Goal: Download file/media

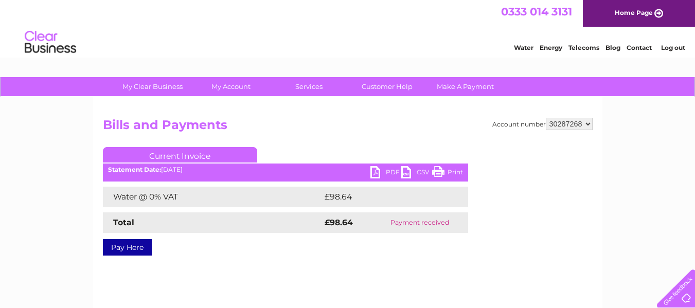
click at [574, 124] on select "30287268 30287287 30292969 30304898" at bounding box center [569, 124] width 47 height 12
select select "30287287"
click at [546, 118] on select "30287268 30287287 30292969 30304898" at bounding box center [569, 124] width 47 height 12
click at [376, 171] on link "PDF" at bounding box center [385, 173] width 31 height 15
click at [590, 126] on select "30287268 30287287 30292969 30304898" at bounding box center [569, 124] width 47 height 12
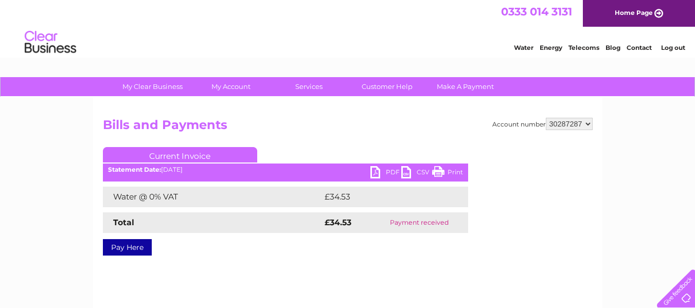
select select "30292969"
click at [546, 118] on select "30287268 30287287 30292969 30304898" at bounding box center [569, 124] width 47 height 12
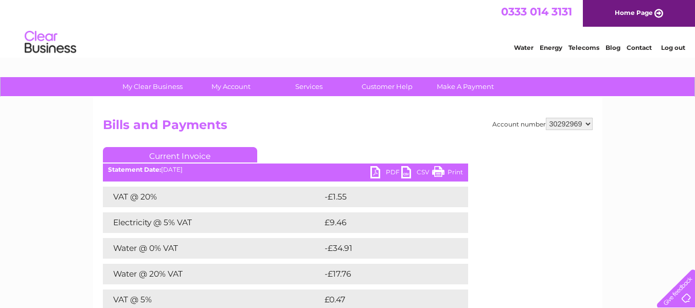
click at [387, 167] on link "PDF" at bounding box center [385, 173] width 31 height 15
drag, startPoint x: 586, startPoint y: 123, endPoint x: 579, endPoint y: 129, distance: 9.6
click at [586, 122] on select "30287268 30287287 30292969 30304898" at bounding box center [569, 124] width 47 height 12
select select "30304898"
click at [546, 118] on select "30287268 30287287 30292969 30304898" at bounding box center [569, 124] width 47 height 12
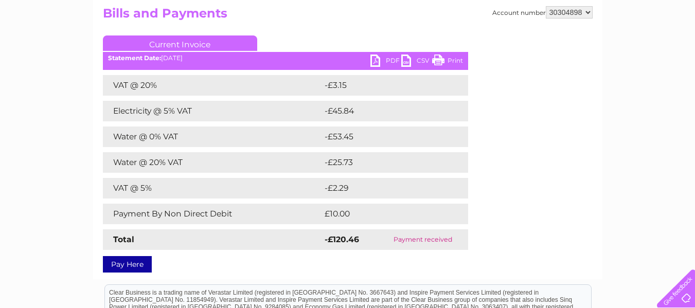
scroll to position [103, 0]
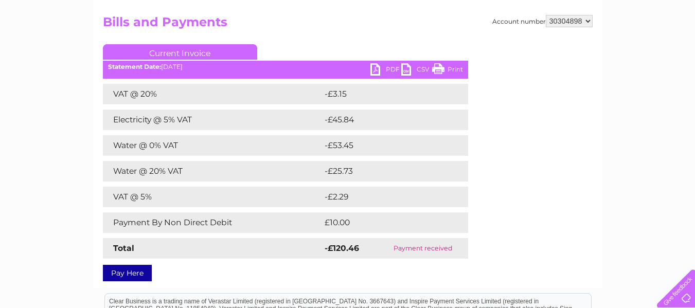
click at [384, 70] on link "PDF" at bounding box center [385, 70] width 31 height 15
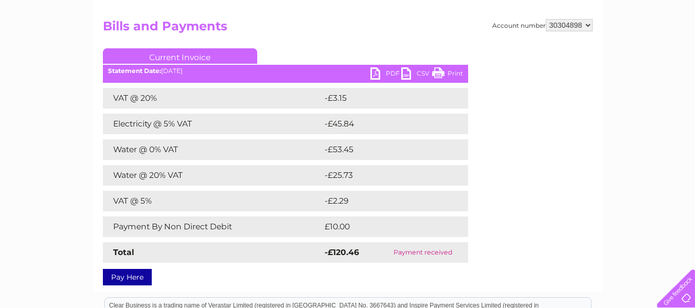
scroll to position [0, 0]
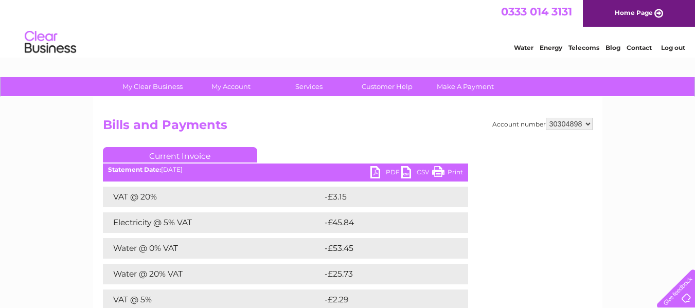
click at [674, 43] on li "Log out" at bounding box center [673, 47] width 31 height 13
click at [676, 44] on link "Log out" at bounding box center [673, 48] width 24 height 8
